Goal: Submit feedback/report problem

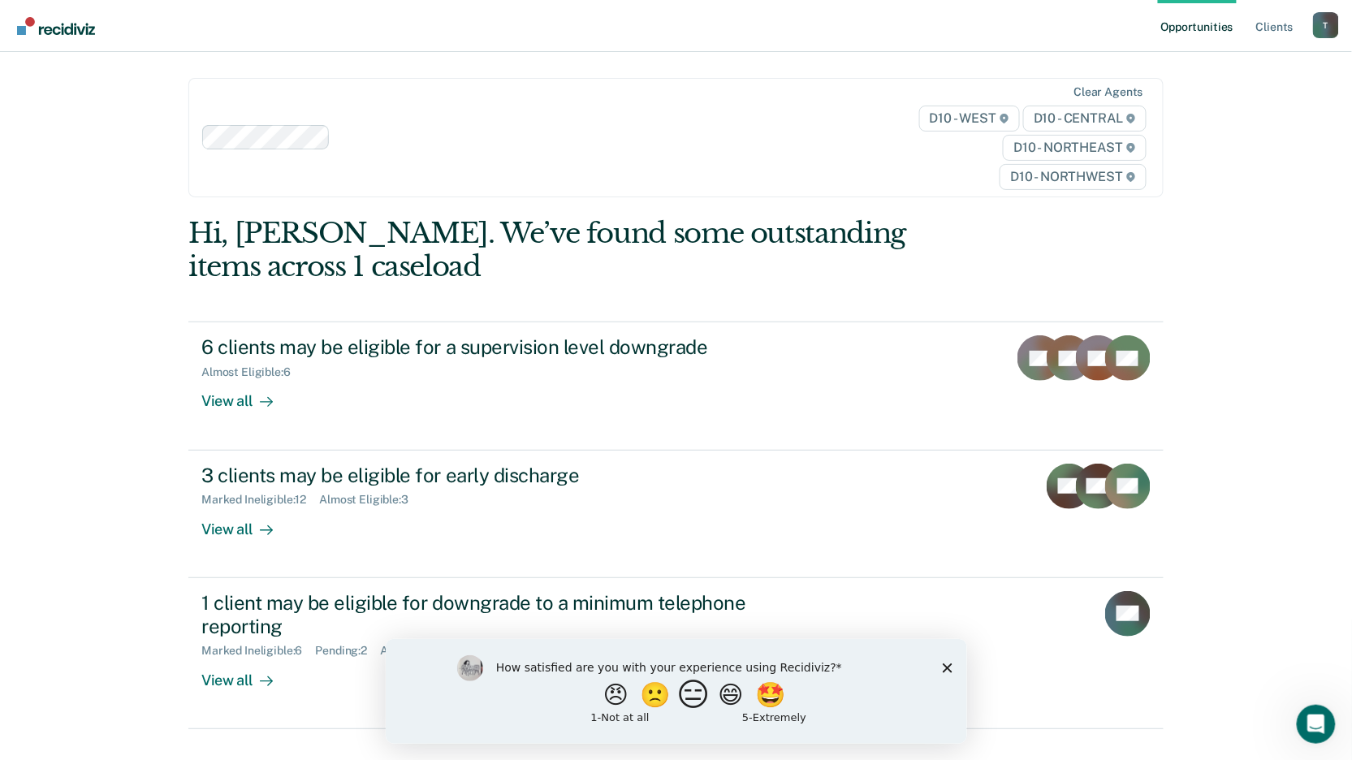
click at [689, 692] on button "😑" at bounding box center [695, 694] width 38 height 32
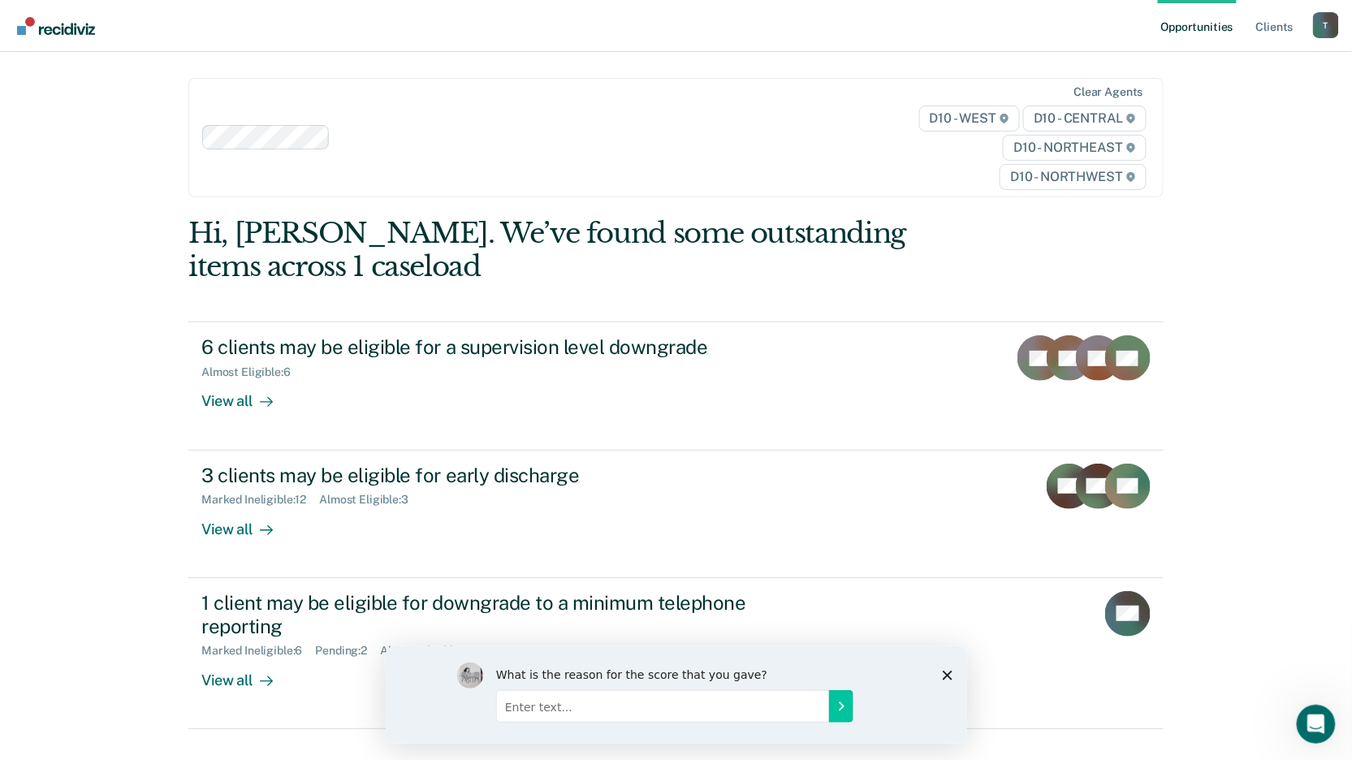
click at [533, 697] on input "Enter text..." at bounding box center [661, 705] width 333 height 32
click at [539, 702] on input "Enter text..." at bounding box center [661, 705] width 333 height 32
click at [637, 697] on input "System is redundant" at bounding box center [661, 705] width 333 height 32
type input "System is redundant"
click at [847, 700] on button "Submit your response" at bounding box center [840, 705] width 24 height 32
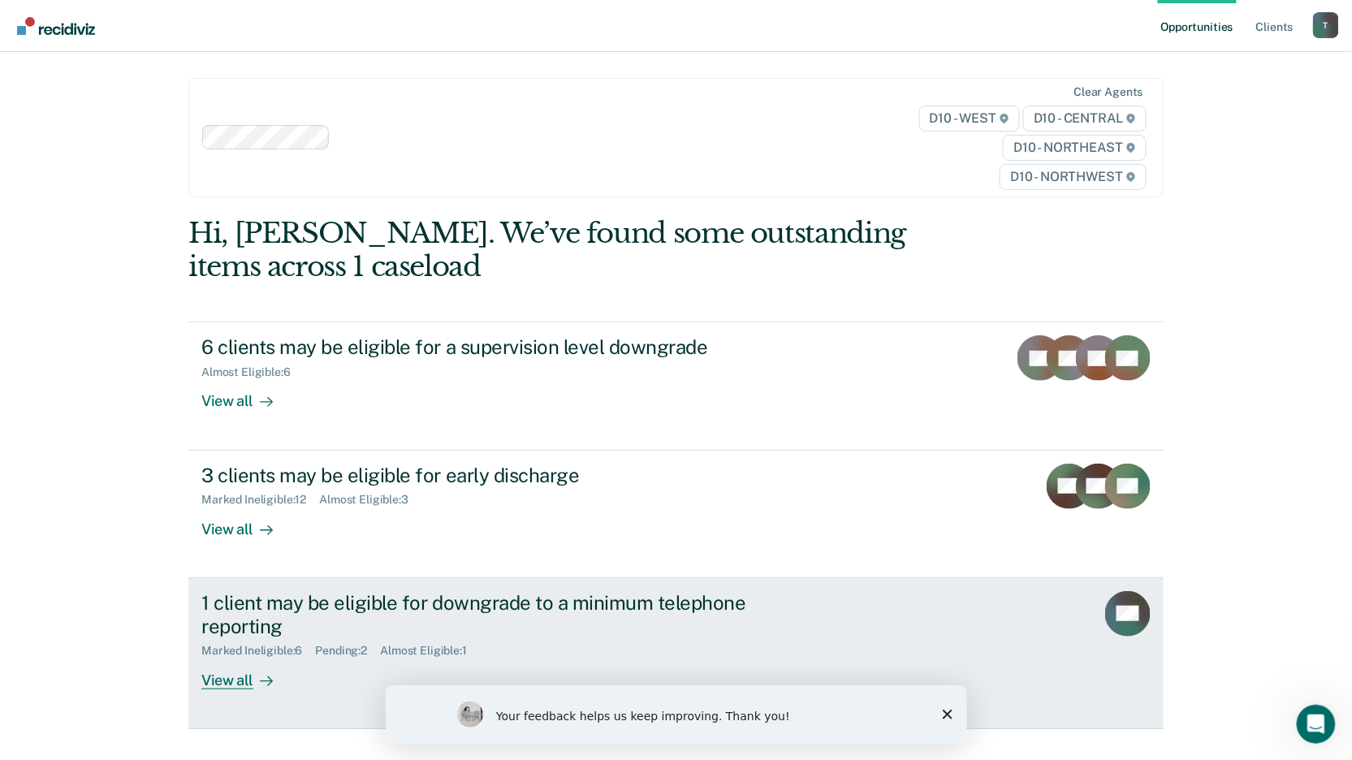
click at [227, 684] on div "View all" at bounding box center [246, 674] width 91 height 32
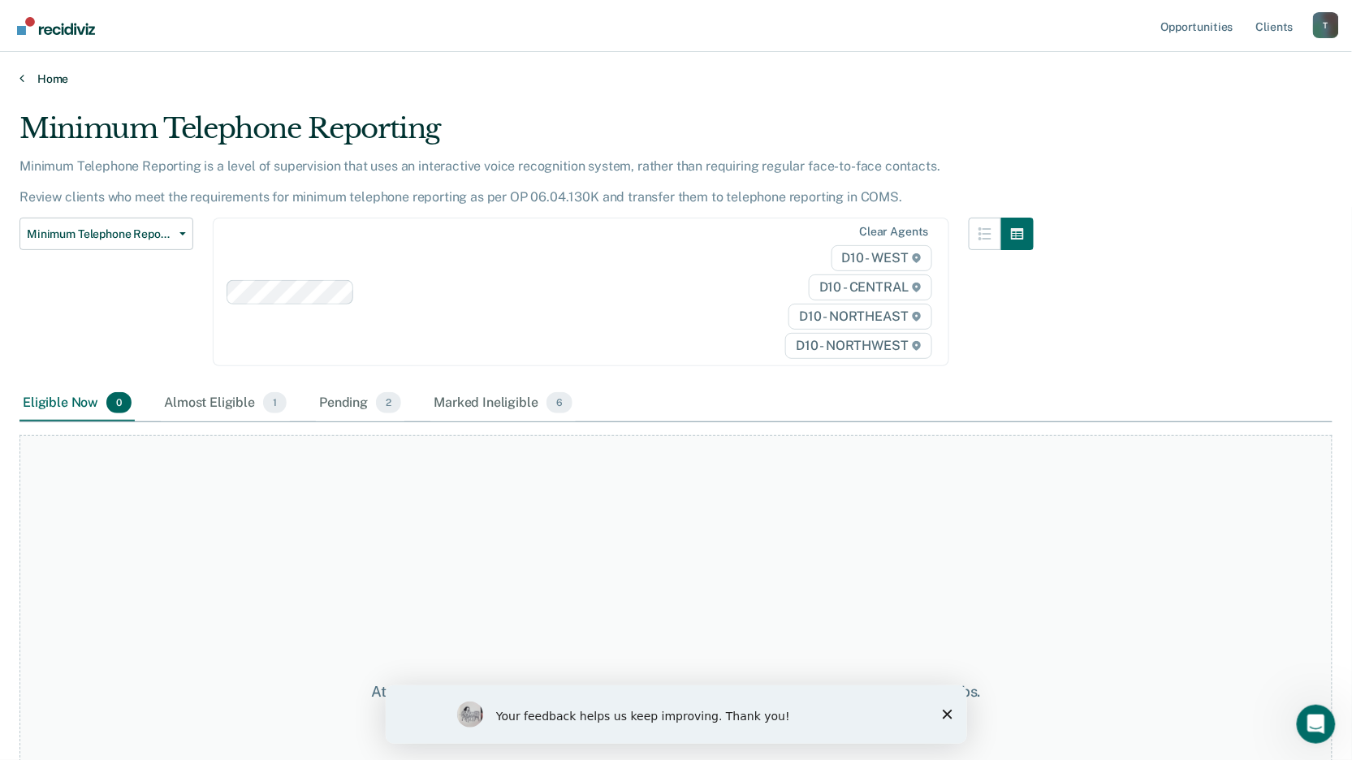
click at [19, 78] on icon at bounding box center [21, 77] width 5 height 13
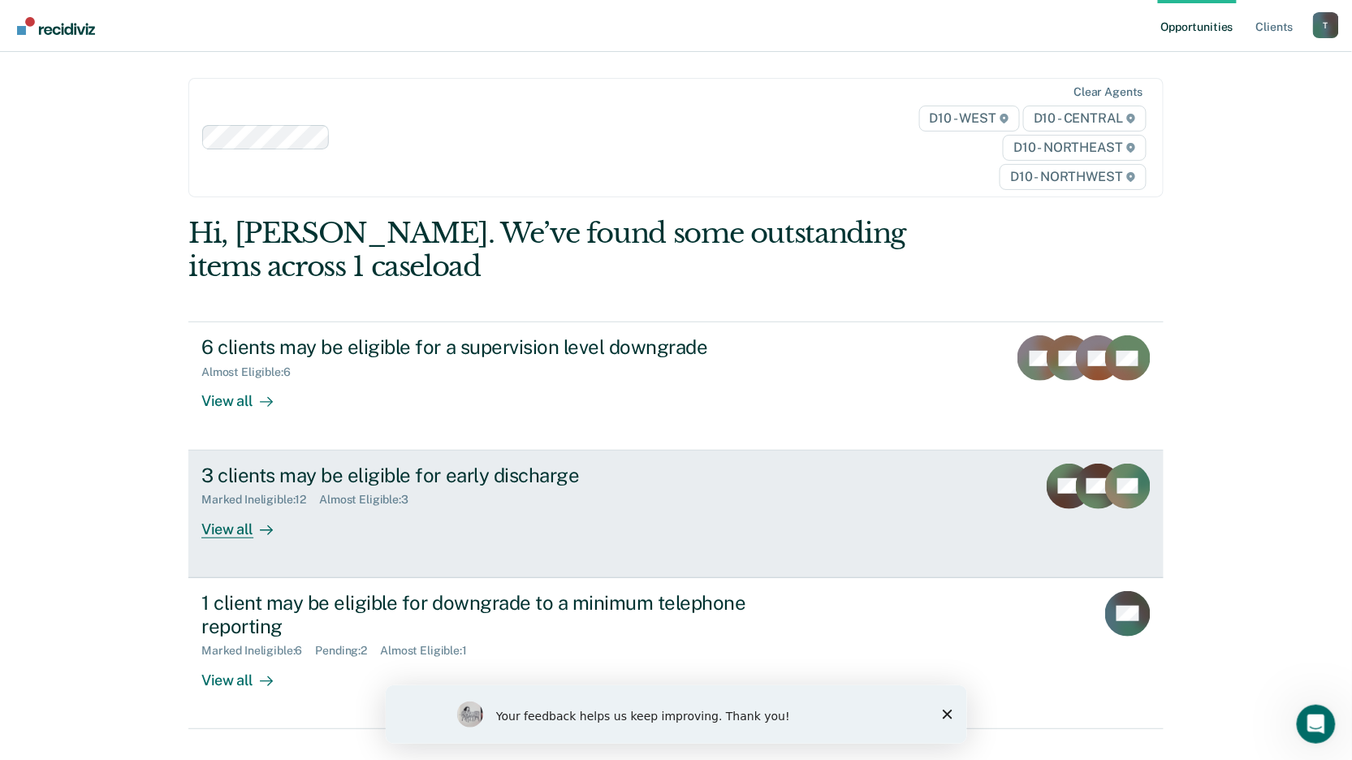
click at [218, 530] on div "View all" at bounding box center [246, 523] width 91 height 32
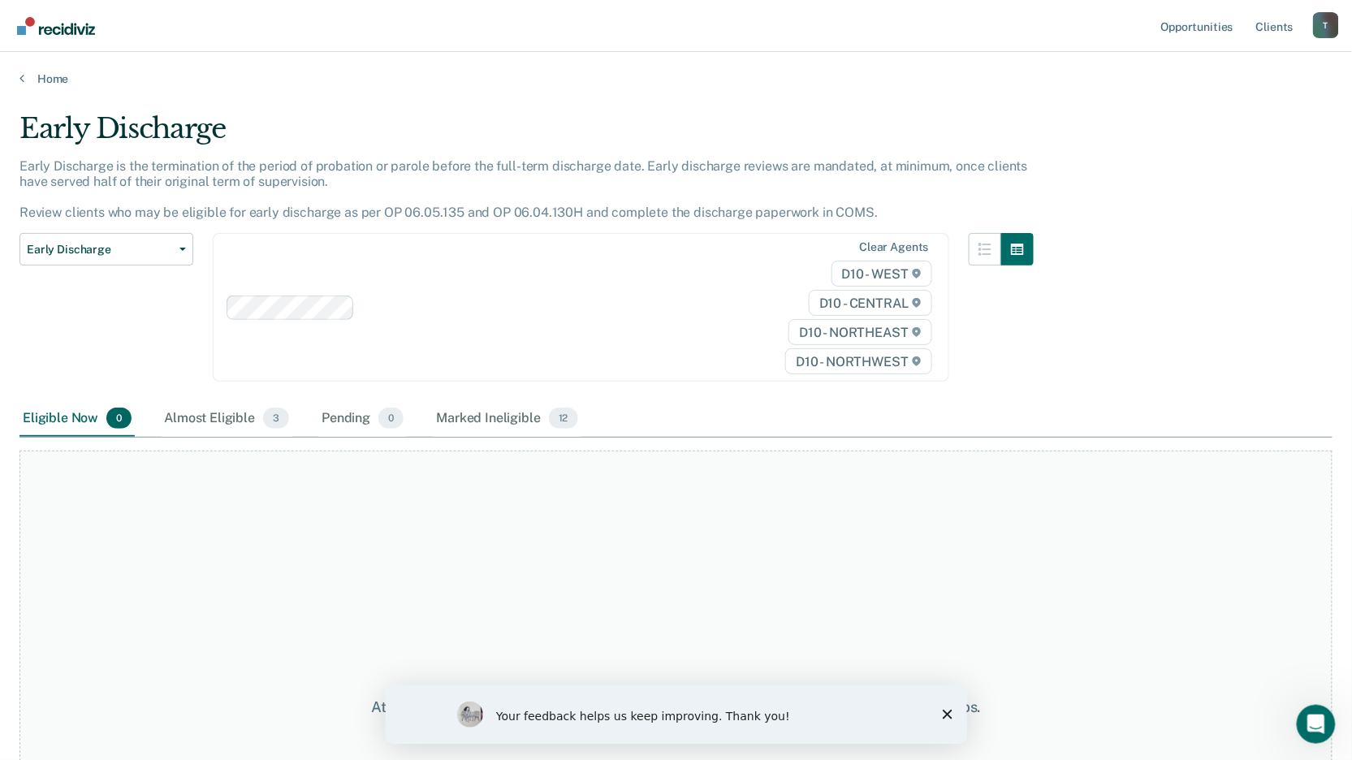
click at [17, 69] on div "Home" at bounding box center [676, 69] width 1352 height 34
click at [19, 76] on icon at bounding box center [21, 77] width 5 height 13
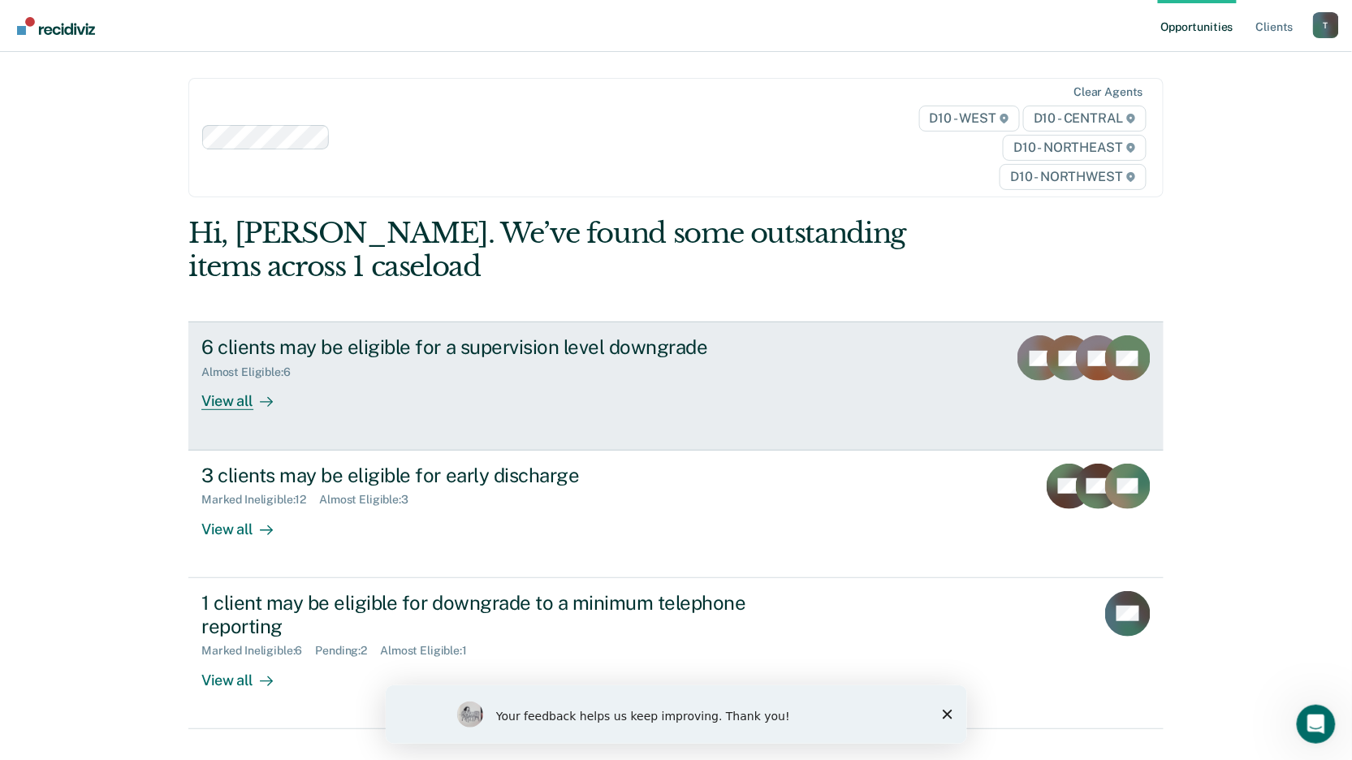
click at [220, 399] on div "View all" at bounding box center [246, 395] width 91 height 32
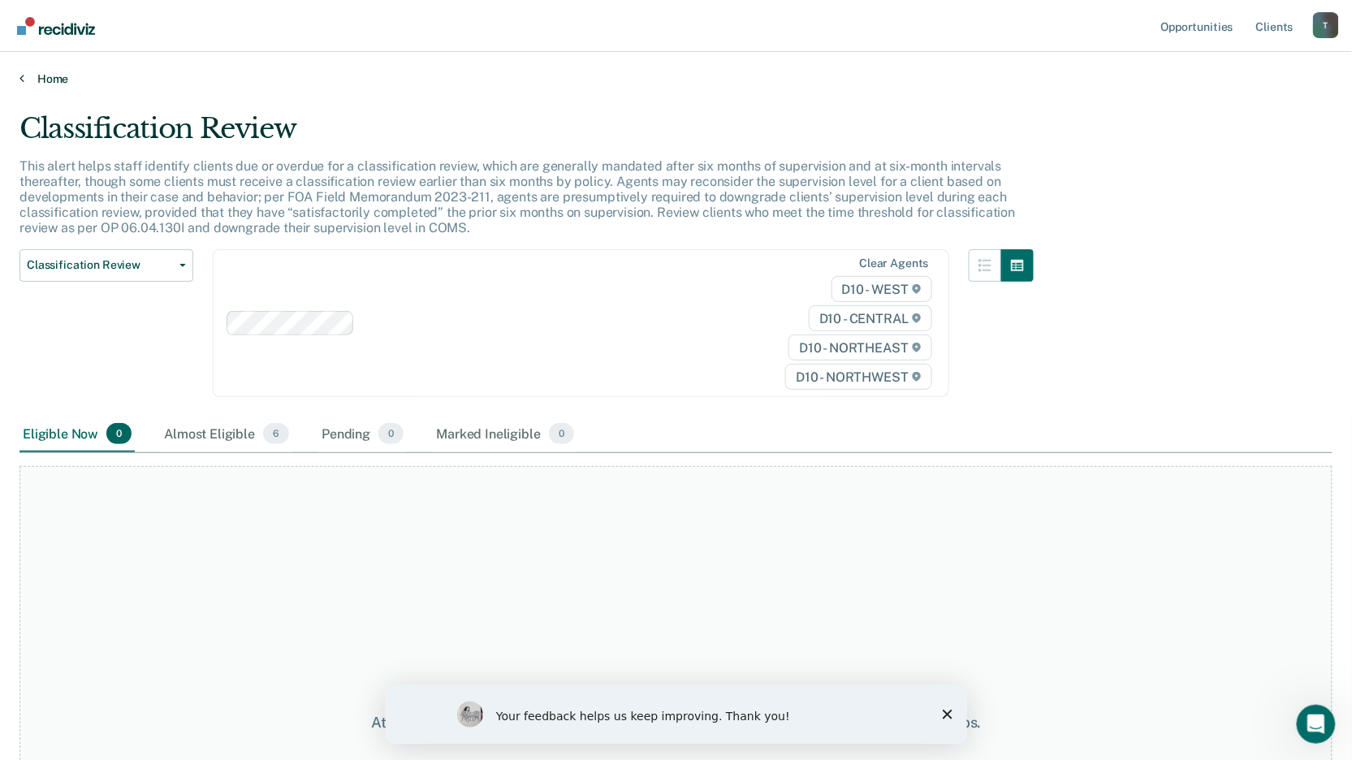
click at [19, 71] on icon at bounding box center [21, 77] width 5 height 13
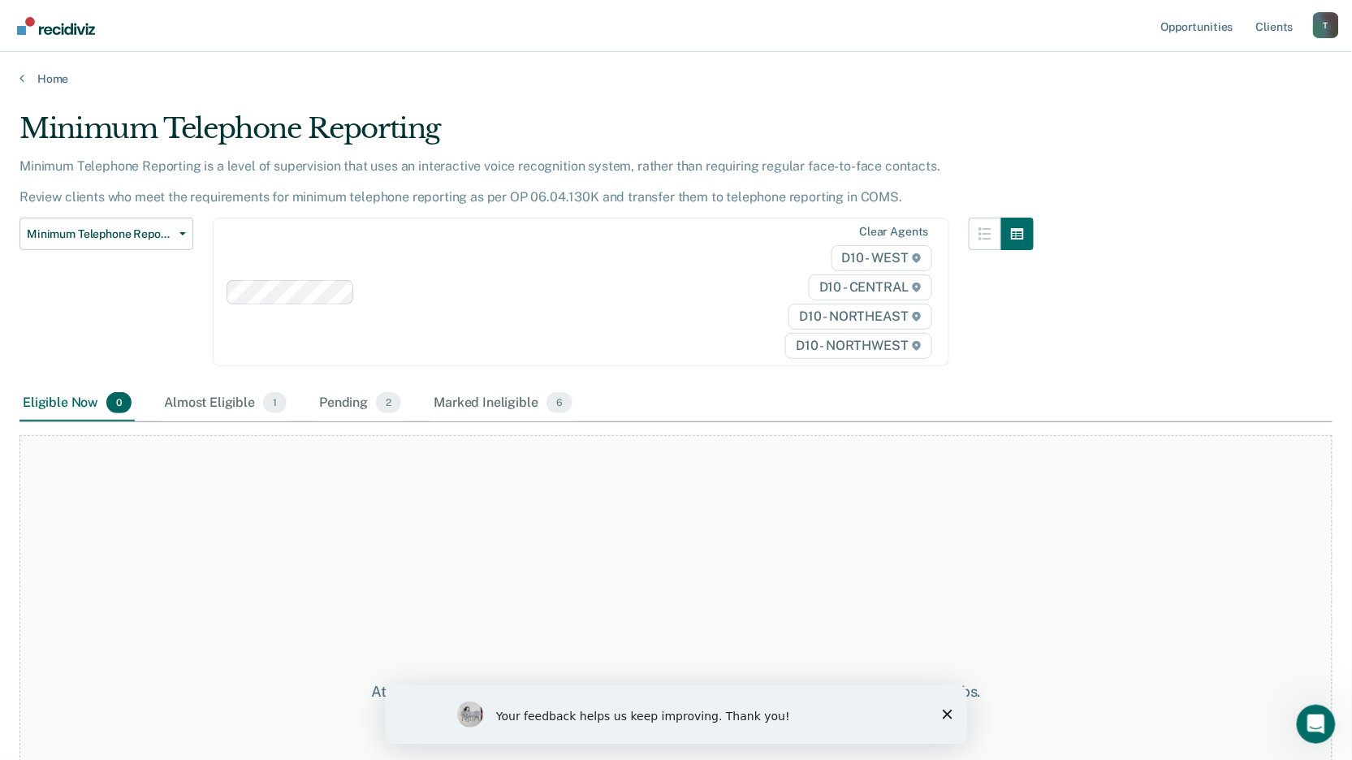
click at [37, 404] on div "Eligible Now 0" at bounding box center [76, 404] width 115 height 36
click at [15, 80] on div "Home" at bounding box center [676, 69] width 1352 height 34
click at [951, 710] on icon "Close survey" at bounding box center [947, 714] width 10 height 10
